Goal: Information Seeking & Learning: Check status

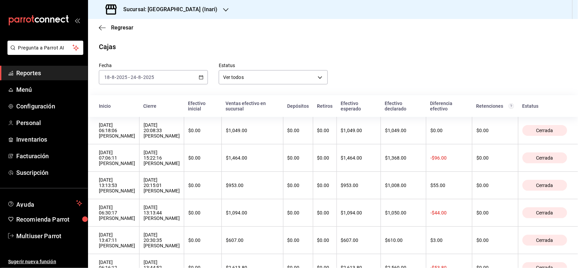
click at [46, 75] on span "Reportes" at bounding box center [49, 72] width 66 height 9
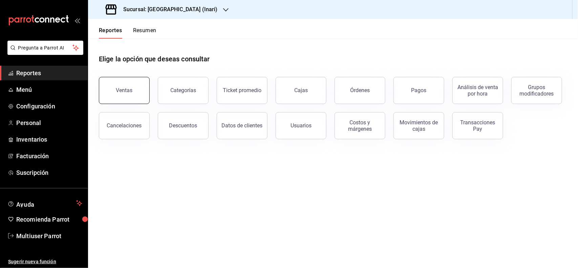
click at [117, 82] on button "Ventas" at bounding box center [124, 90] width 51 height 27
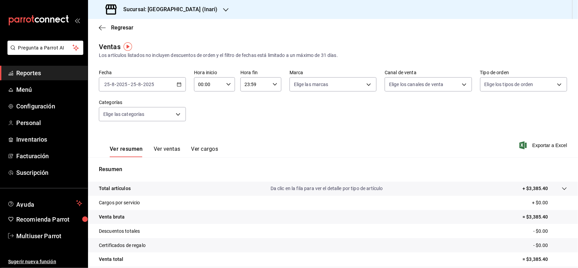
click at [549, 193] on tr "Total artículos Da clic en la fila para ver el detalle por tipo de artículo + $…" at bounding box center [333, 189] width 490 height 14
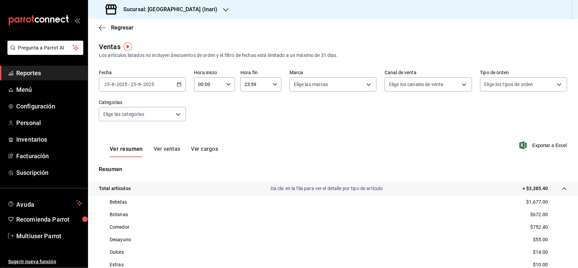
click at [181, 86] on div "[DATE] [DATE] - [DATE] [DATE]" at bounding box center [142, 84] width 87 height 14
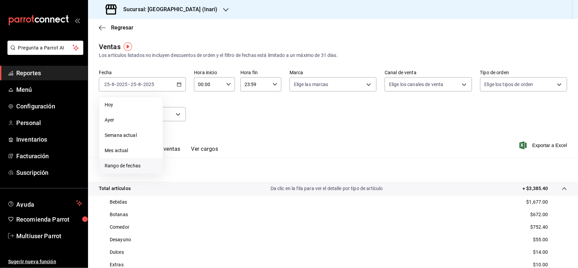
click at [137, 164] on span "Rango de fechas" at bounding box center [131, 165] width 52 height 7
click at [179, 170] on button "18" at bounding box center [177, 174] width 12 height 12
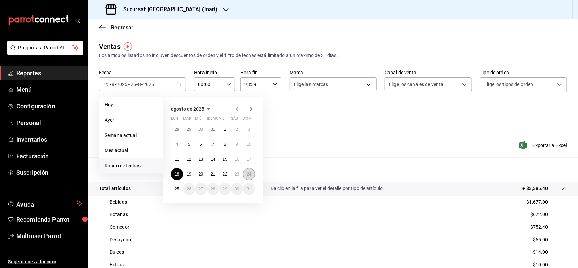
click at [246, 173] on button "24" at bounding box center [249, 174] width 12 height 12
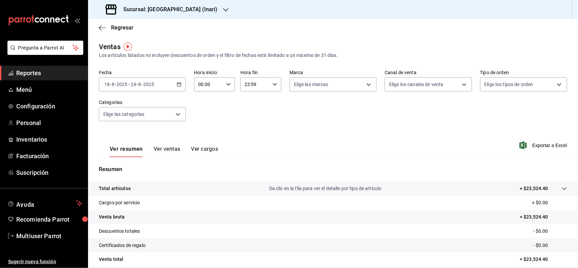
click at [548, 191] on div at bounding box center [557, 188] width 19 height 7
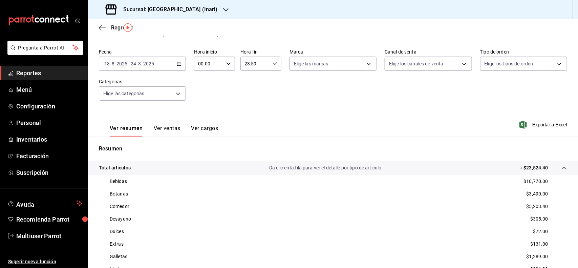
scroll to position [19, 0]
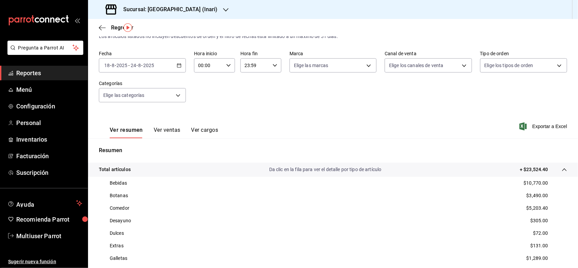
click at [216, 0] on div "Sucursal: [GEOGRAPHIC_DATA] (Inari)" at bounding box center [162, 9] width 138 height 19
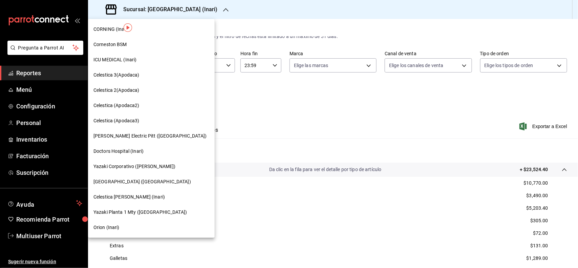
click at [151, 134] on span "[PERSON_NAME] Electric Pitt ([GEOGRAPHIC_DATA])" at bounding box center [149, 135] width 113 height 7
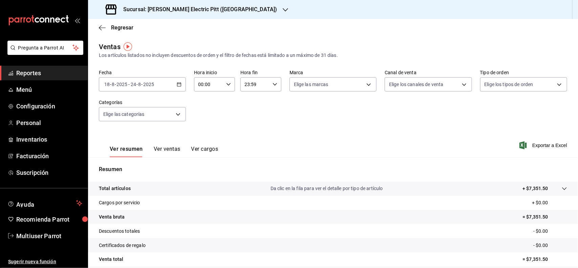
click at [562, 191] on icon at bounding box center [564, 188] width 5 height 5
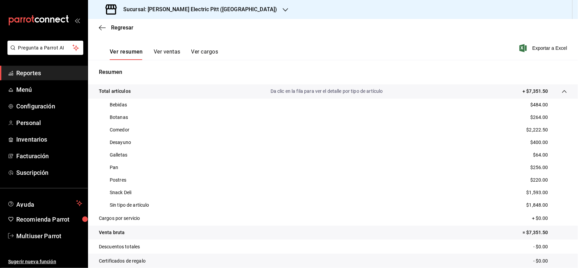
scroll to position [98, 0]
click at [229, 17] on div "Sucursal: [PERSON_NAME] Electric Pitt ([GEOGRAPHIC_DATA])" at bounding box center [191, 9] width 197 height 19
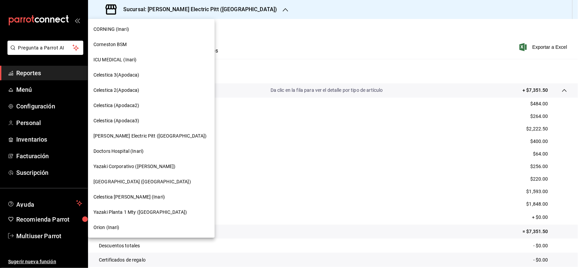
click at [150, 182] on span "[GEOGRAPHIC_DATA] ([GEOGRAPHIC_DATA])" at bounding box center [142, 181] width 98 height 7
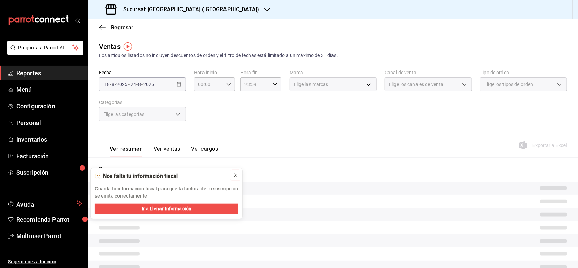
click at [233, 173] on icon at bounding box center [235, 174] width 5 height 5
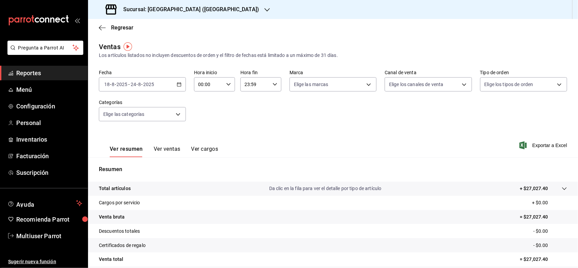
click at [562, 186] on icon at bounding box center [564, 188] width 5 height 5
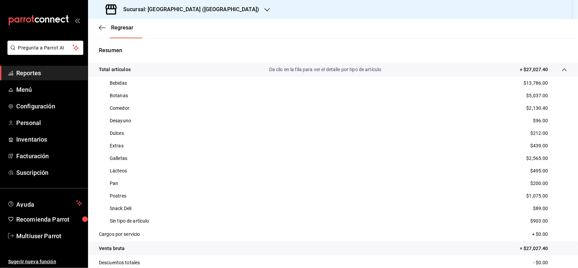
scroll to position [132, 0]
